Goal: Task Accomplishment & Management: Manage account settings

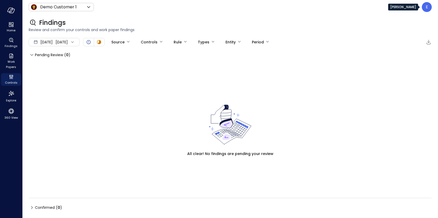
click at [428, 6] on p "E" at bounding box center [427, 7] width 2 height 6
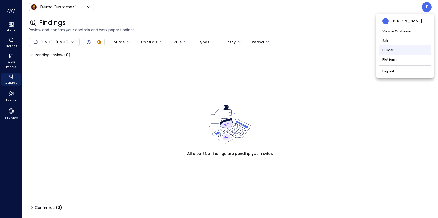
click at [403, 52] on li "Builder" at bounding box center [405, 49] width 51 height 9
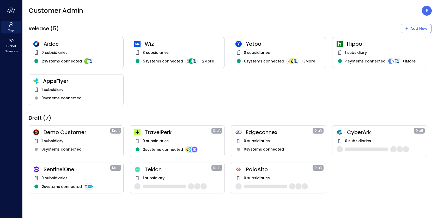
click at [76, 175] on div "0 subsidiaries" at bounding box center [76, 178] width 86 height 6
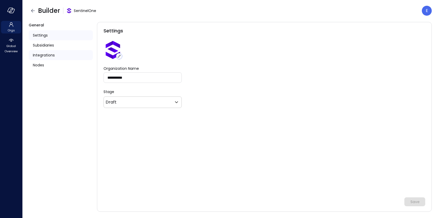
click at [55, 54] on span "Integrations" at bounding box center [44, 55] width 22 height 6
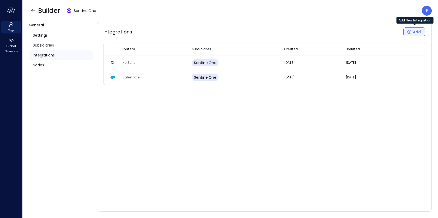
click at [407, 29] on button "Add" at bounding box center [415, 31] width 22 height 9
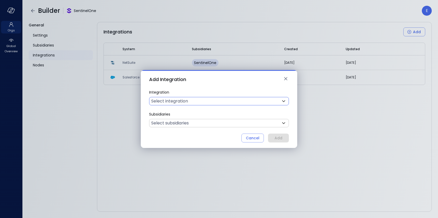
click at [181, 102] on body "Orgs Global Overview Builder SentinelOne E General Settings Subsidiaries Integr…" at bounding box center [219, 109] width 438 height 218
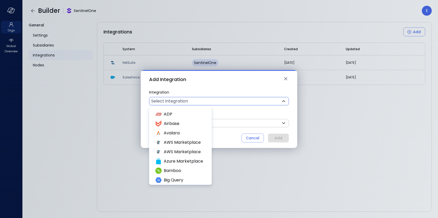
click at [256, 189] on div at bounding box center [219, 109] width 438 height 218
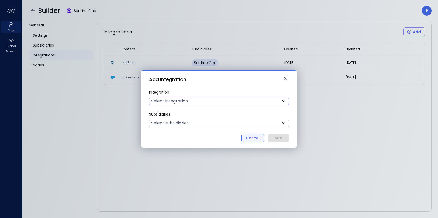
click at [254, 140] on div "Cancel" at bounding box center [253, 138] width 14 height 7
